Goal: Information Seeking & Learning: Learn about a topic

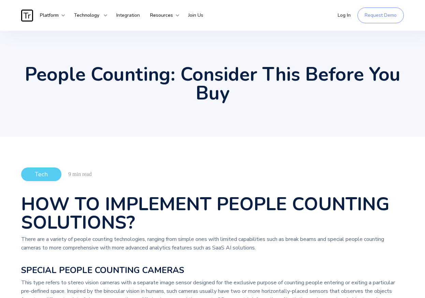
click at [33, 20] on img "home" at bounding box center [27, 16] width 12 height 12
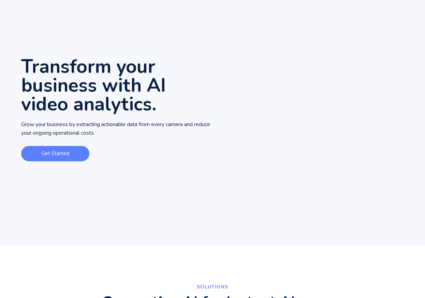
click at [63, 154] on link "Get Started" at bounding box center [55, 153] width 68 height 15
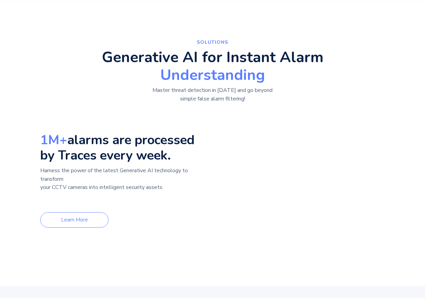
scroll to position [299, 0]
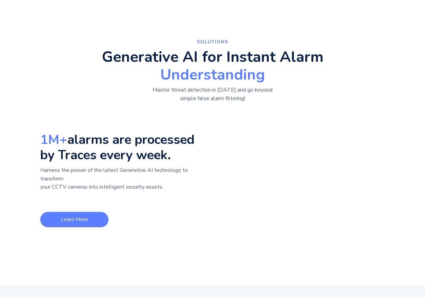
click at [95, 227] on link "Learn More" at bounding box center [74, 219] width 68 height 15
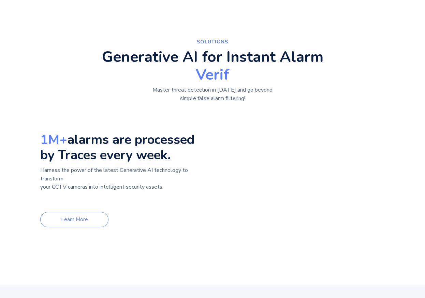
scroll to position [54, 0]
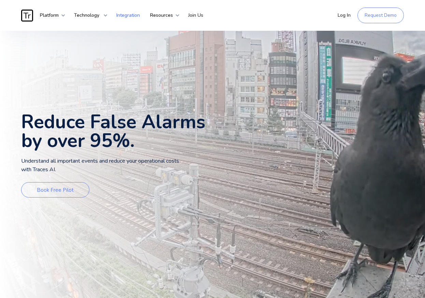
click at [133, 16] on link "Integration" at bounding box center [128, 15] width 34 height 20
